Goal: Book appointment/travel/reservation

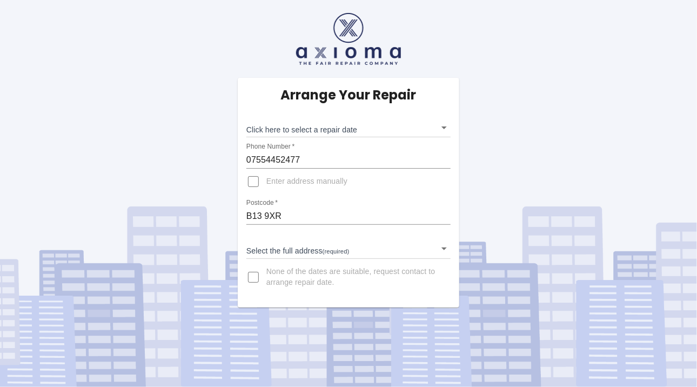
click at [442, 246] on body "Arrange Your Repair Click here to select a repair date ​ Phone Number   * 07554…" at bounding box center [348, 193] width 697 height 387
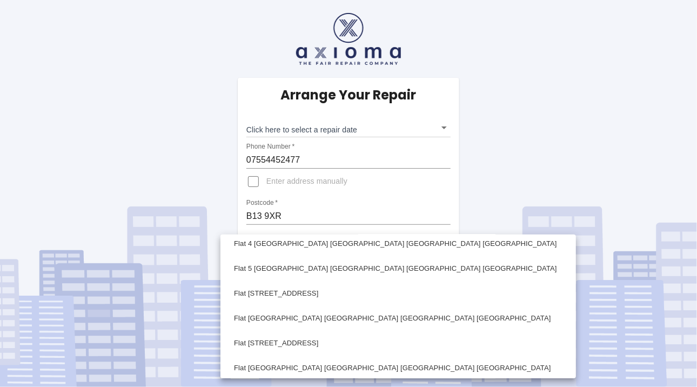
scroll to position [309, 0]
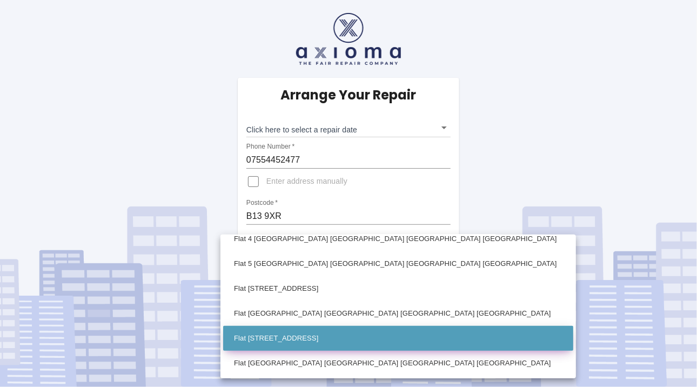
click at [392, 335] on li "Flat [STREET_ADDRESS]" at bounding box center [398, 338] width 350 height 25
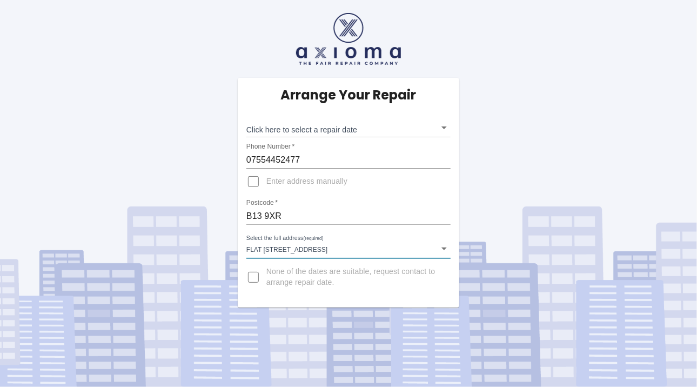
type input "Flat [STREET_ADDRESS]"
click at [355, 287] on span "None of the dates are suitable, request contact to arrange repair date." at bounding box center [354, 277] width 176 height 22
click at [266, 287] on input "None of the dates are suitable, request contact to arrange repair date." at bounding box center [253, 277] width 26 height 26
checkbox input "true"
click at [426, 249] on body "Arrange Your Repair Click here to select a repair date ​ Phone Number   * 07554…" at bounding box center [348, 193] width 697 height 387
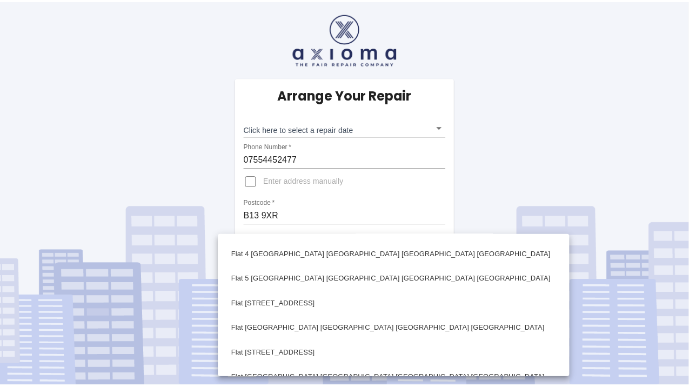
scroll to position [296, 0]
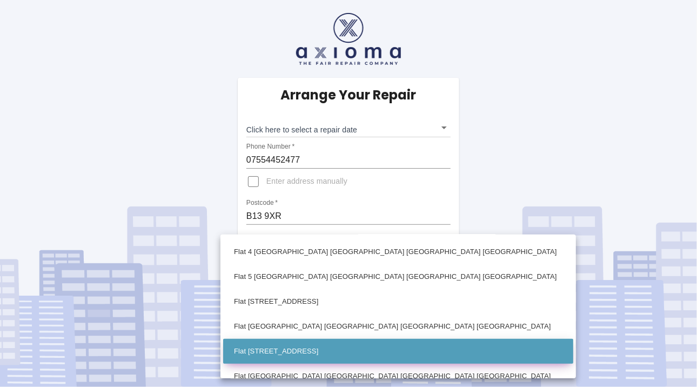
click at [424, 352] on li "Flat [STREET_ADDRESS]" at bounding box center [398, 351] width 350 height 25
type input "Flat [STREET_ADDRESS]"
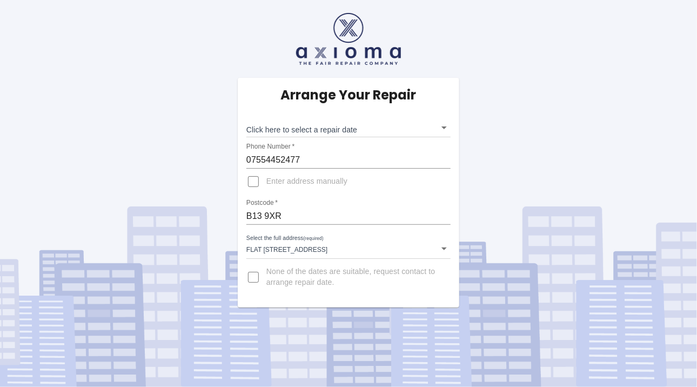
click at [200, 186] on div "Arrange Your Repair Click here to select a repair date ​ Phone Number   * 07554…" at bounding box center [348, 153] width 713 height 307
click at [353, 208] on input "B13 9XR" at bounding box center [348, 215] width 204 height 17
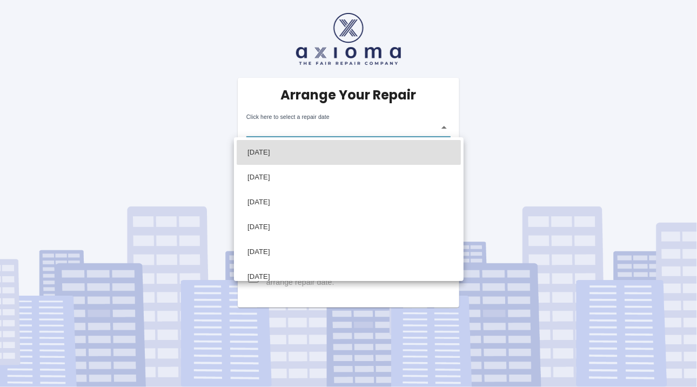
click at [458, 125] on body "Arrange Your Repair Click here to select a repair date ​ Phone Number   * 07554…" at bounding box center [348, 193] width 697 height 387
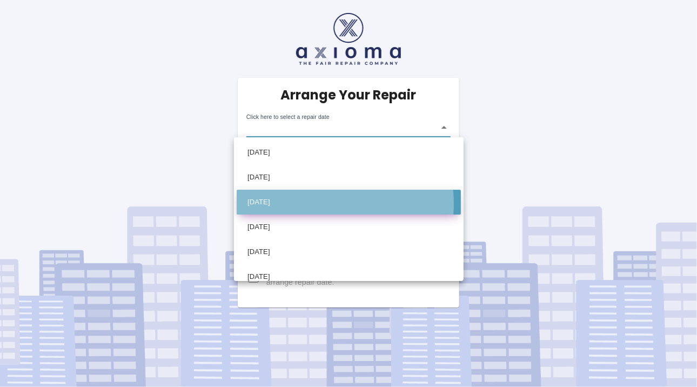
click at [313, 204] on li "[DATE]" at bounding box center [349, 202] width 224 height 25
type input "[DATE]T00:00:00.000Z"
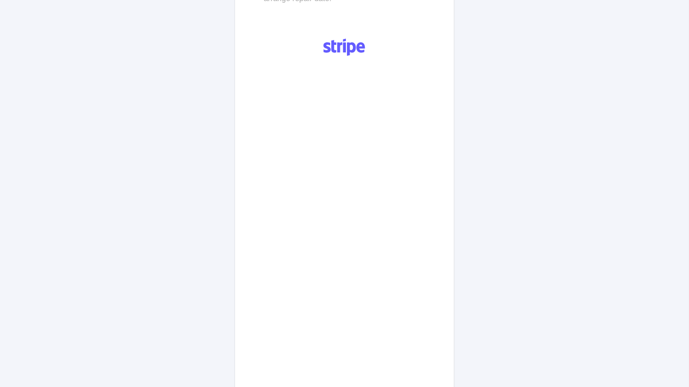
scroll to position [501, 0]
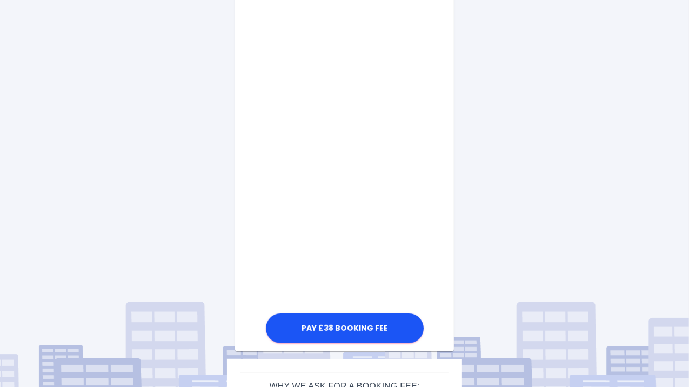
click at [437, 225] on div "Pay £38 Booking Fee" at bounding box center [344, 79] width 219 height 534
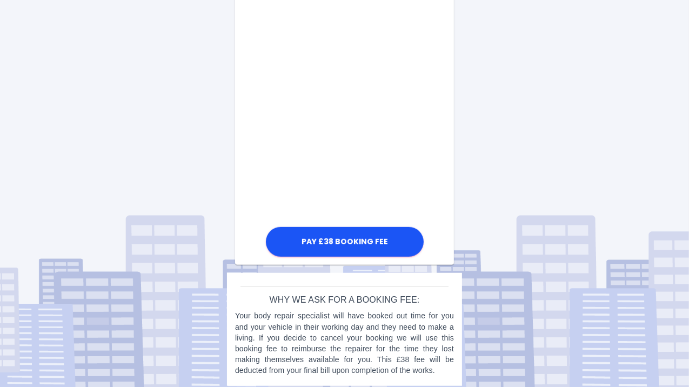
scroll to position [594, 0]
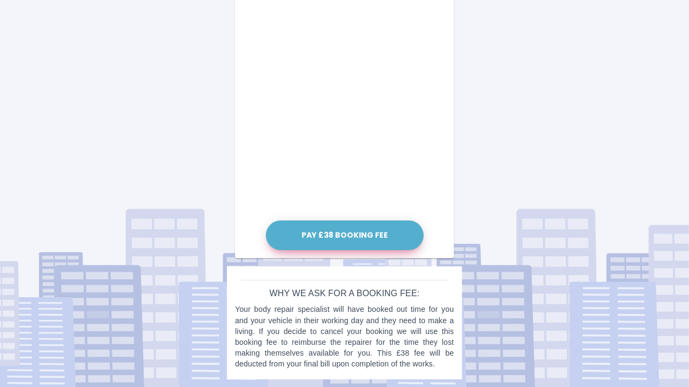
click at [367, 234] on button "Pay £38 Booking Fee" at bounding box center [345, 235] width 158 height 30
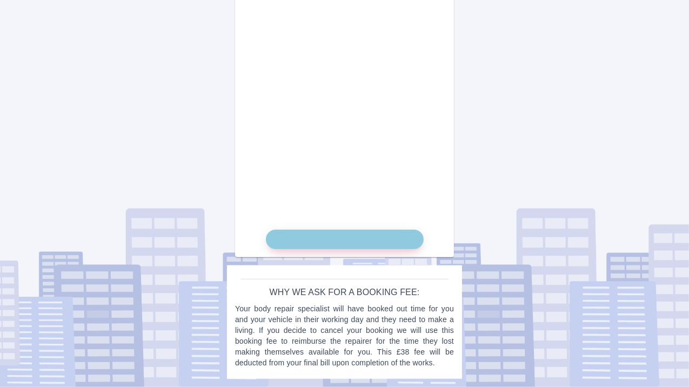
scroll to position [584, 0]
